Goal: Navigation & Orientation: Find specific page/section

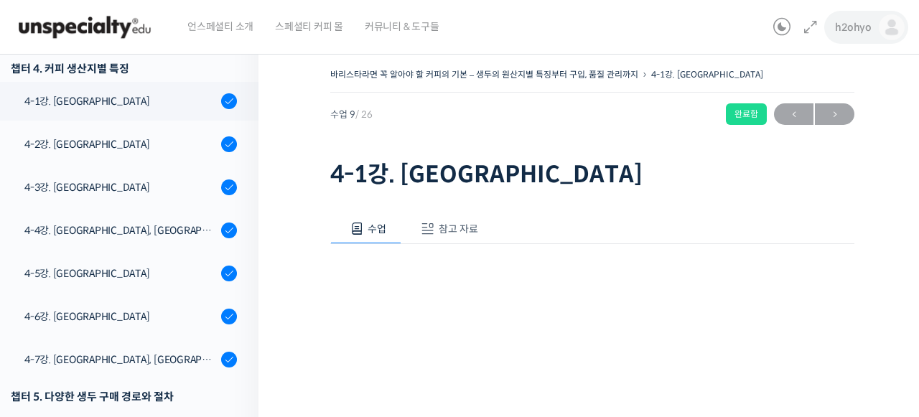
click at [890, 27] on img at bounding box center [892, 27] width 26 height 26
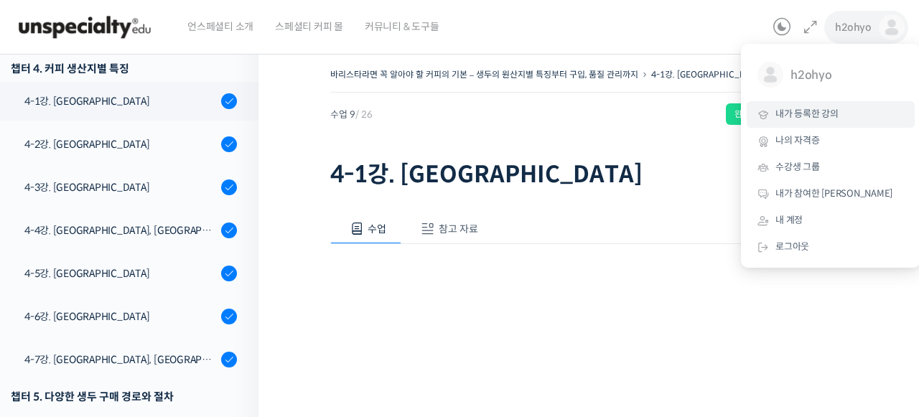
click at [799, 110] on span "내가 등록한 강의" at bounding box center [807, 114] width 63 height 12
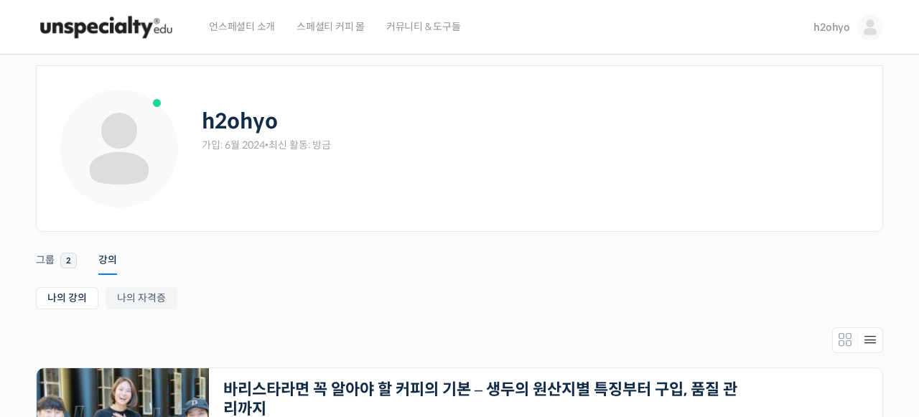
click at [582, 297] on ul "나의 강의 My 강의 나의 자격증" at bounding box center [460, 300] width 848 height 26
